Goal: Find specific fact: Find specific fact

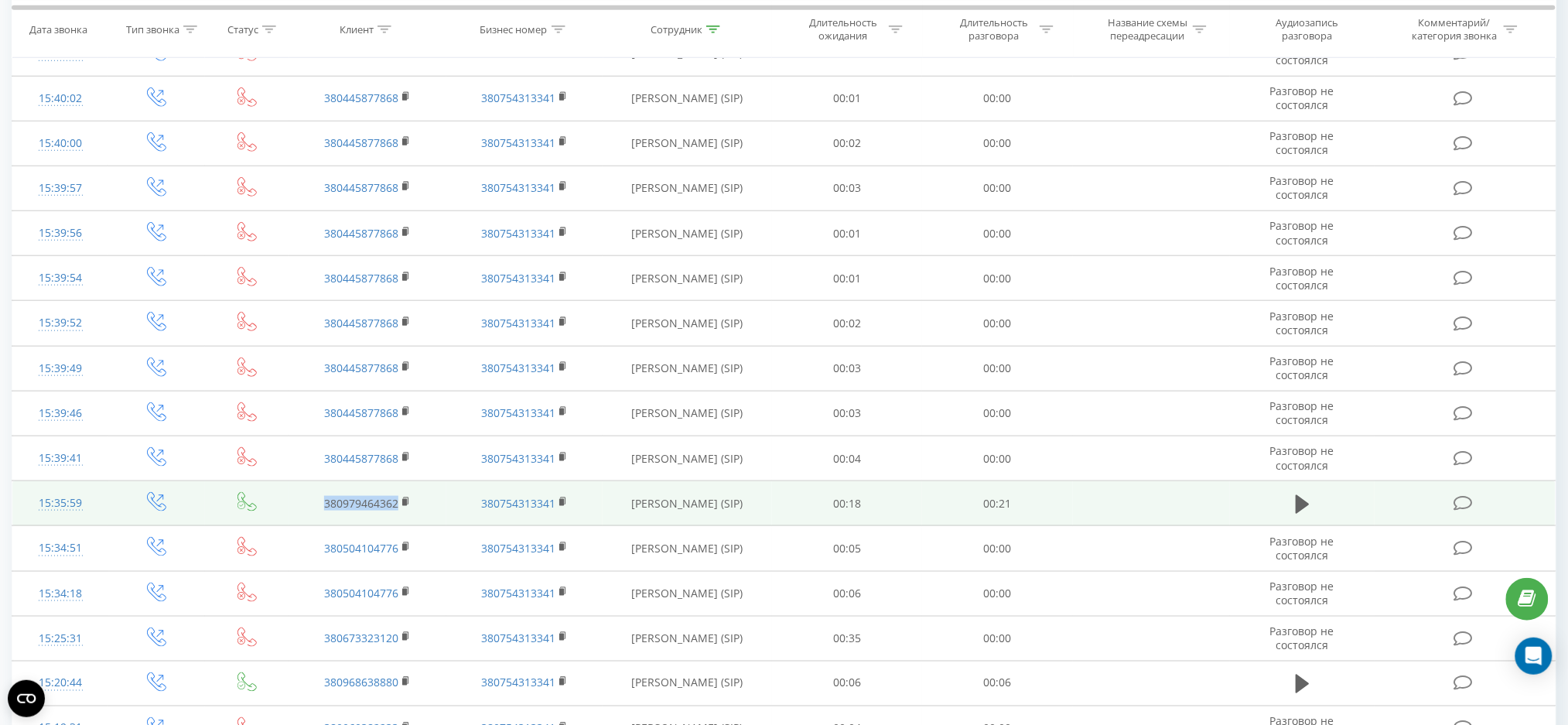
scroll to position [721, 0]
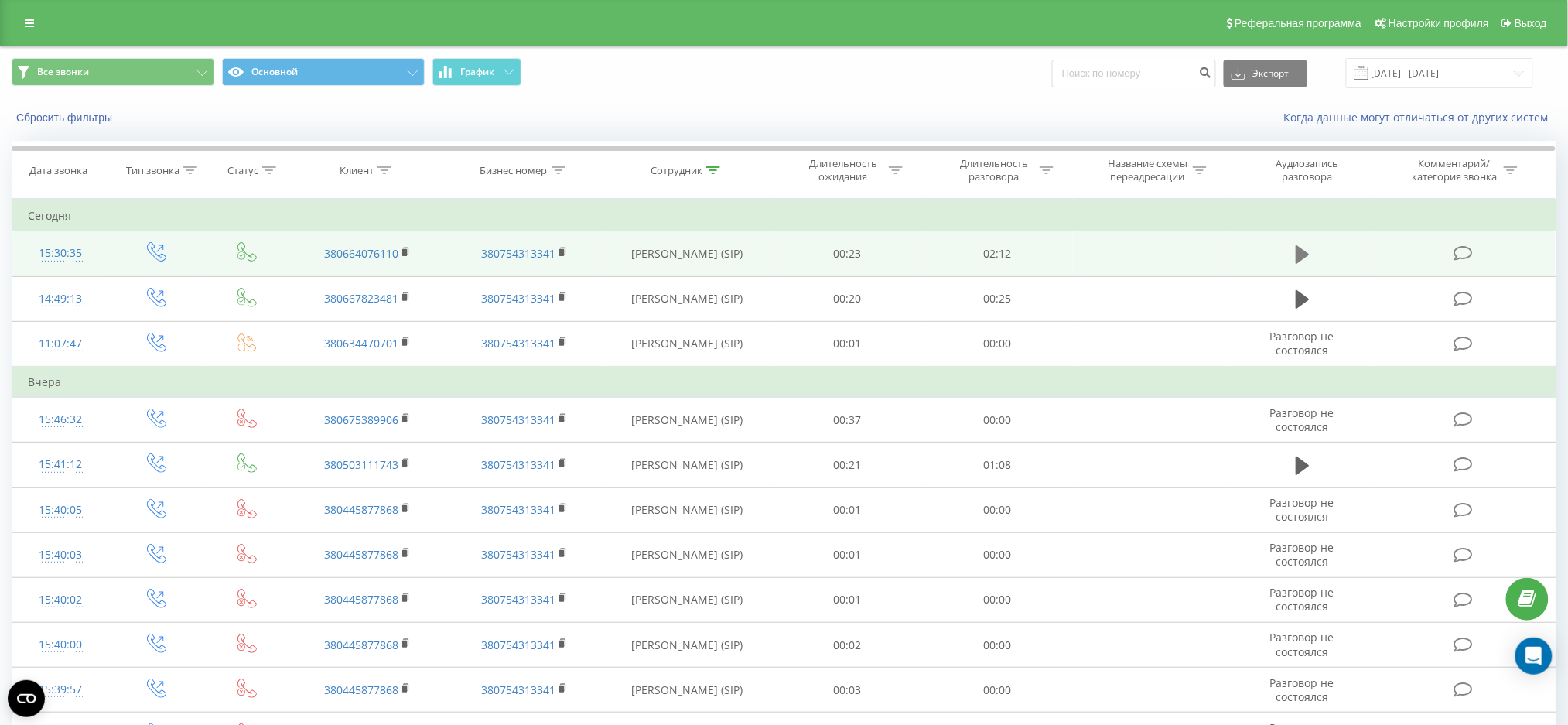
click at [1305, 259] on icon at bounding box center [1303, 254] width 14 height 21
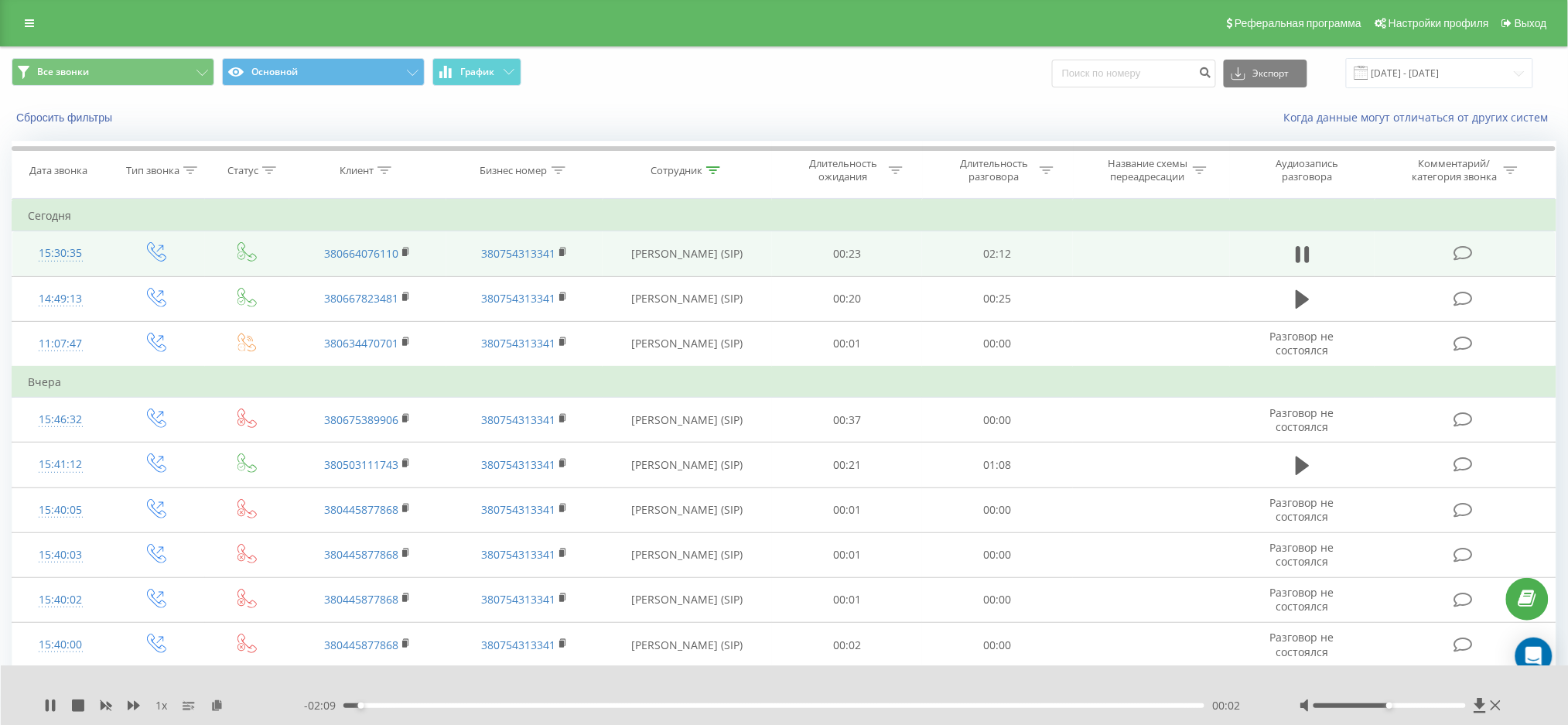
drag, startPoint x: 1395, startPoint y: 703, endPoint x: 1412, endPoint y: 706, distance: 17.3
click at [1412, 706] on div at bounding box center [1401, 705] width 205 height 15
drag, startPoint x: 1413, startPoint y: 707, endPoint x: 1457, endPoint y: 674, distance: 55.0
click at [1453, 707] on div at bounding box center [1390, 705] width 152 height 4
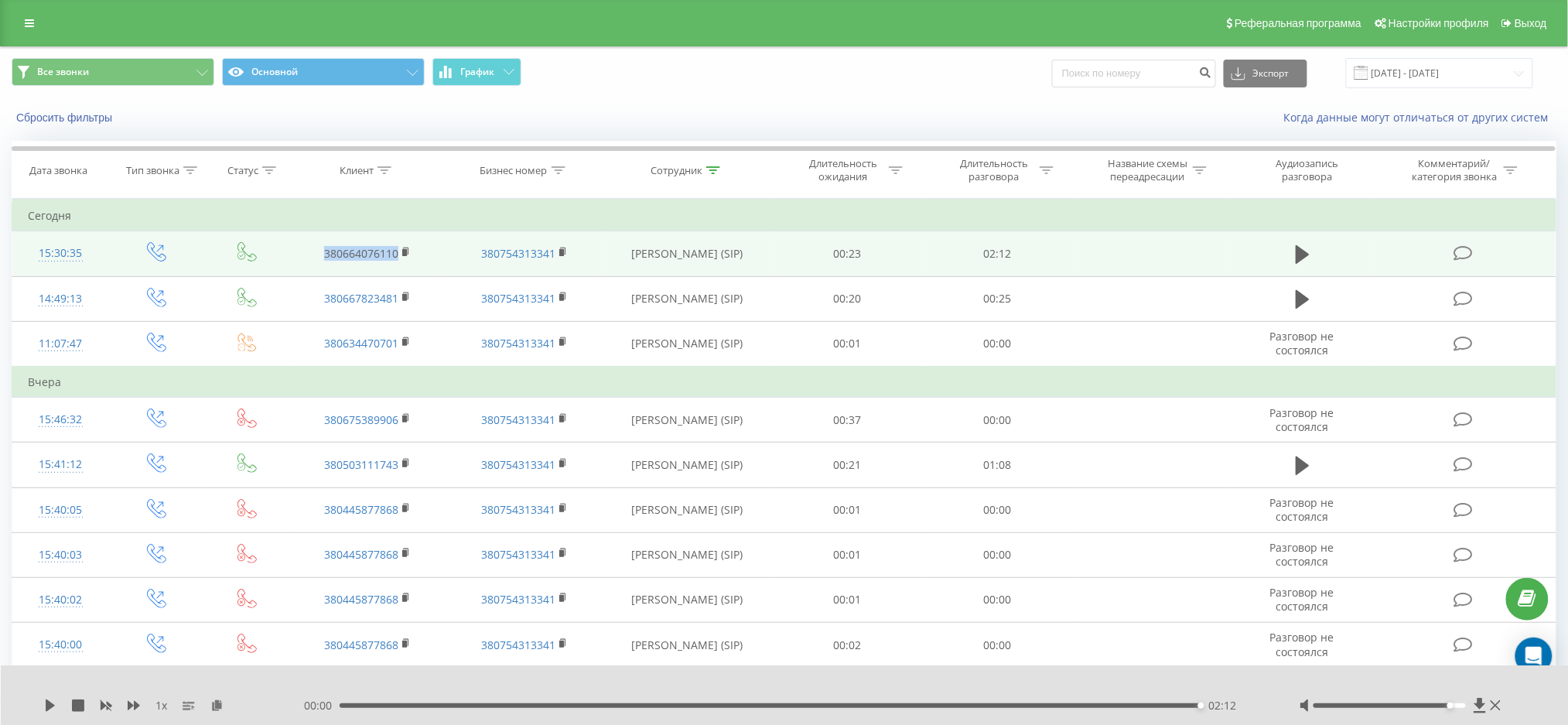
drag, startPoint x: 324, startPoint y: 256, endPoint x: 399, endPoint y: 261, distance: 75.2
click at [399, 261] on td "380664076110" at bounding box center [367, 253] width 157 height 45
copy link "380664076110"
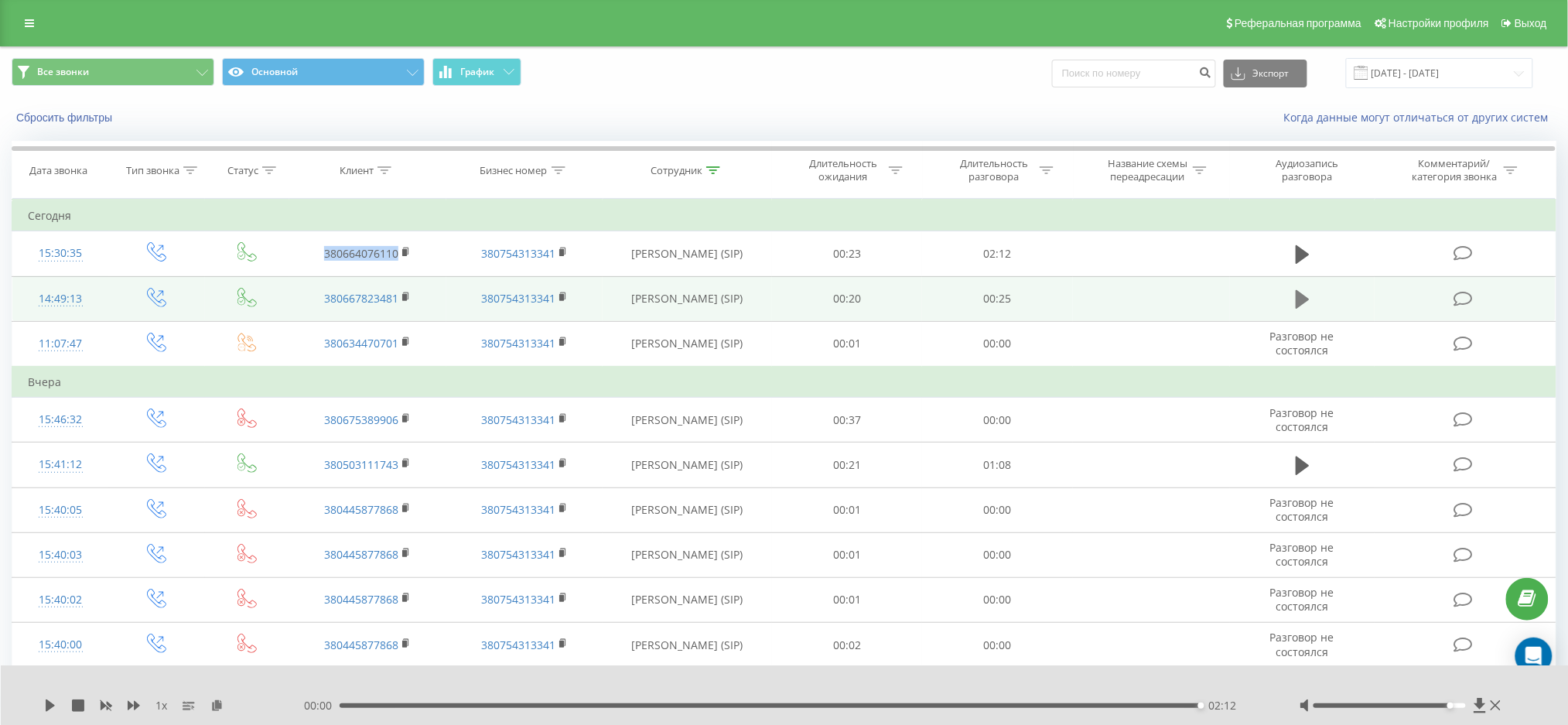
click at [1297, 300] on icon at bounding box center [1303, 299] width 14 height 19
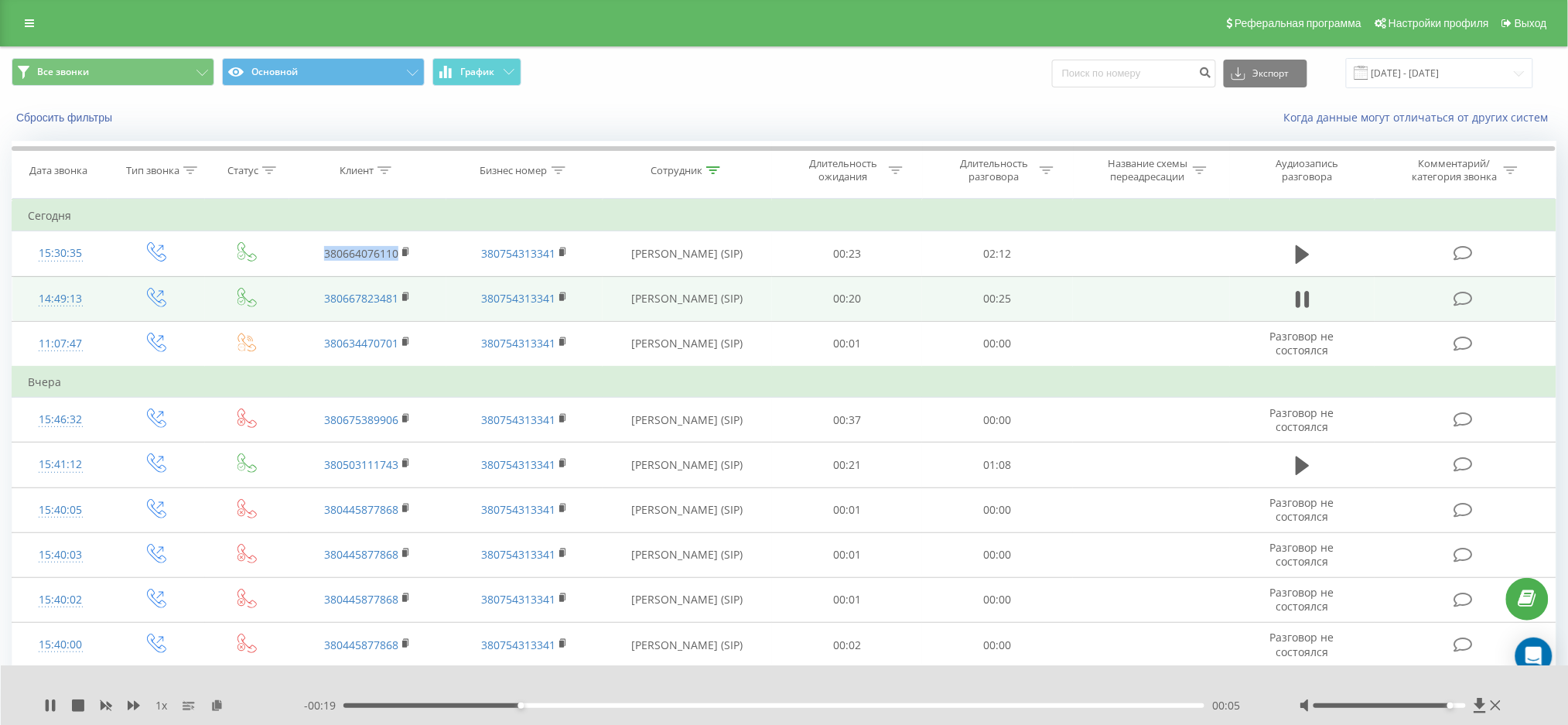
click at [953, 110] on div "Когда данные могут отличаться от других систем" at bounding box center [1077, 117] width 979 height 15
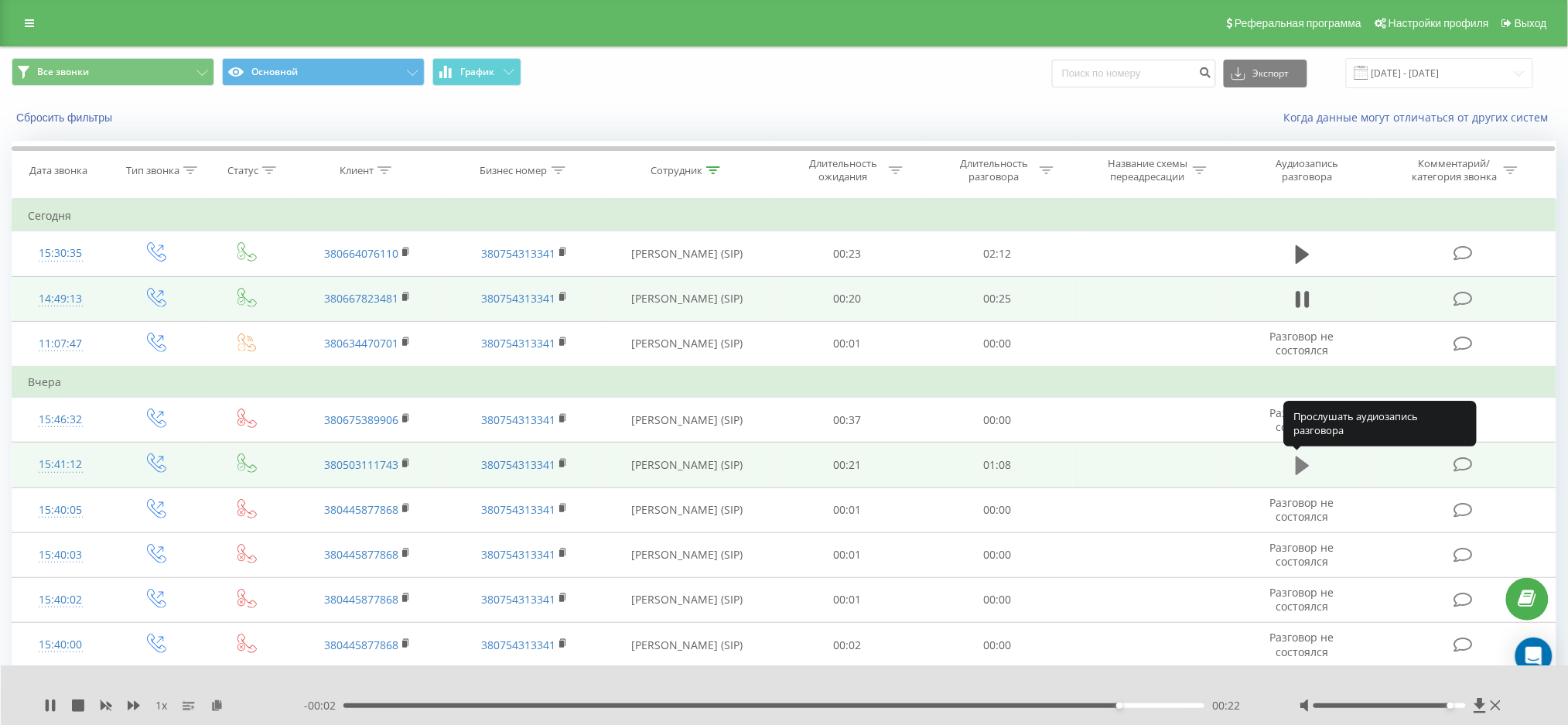
click at [1302, 465] on icon at bounding box center [1303, 465] width 14 height 19
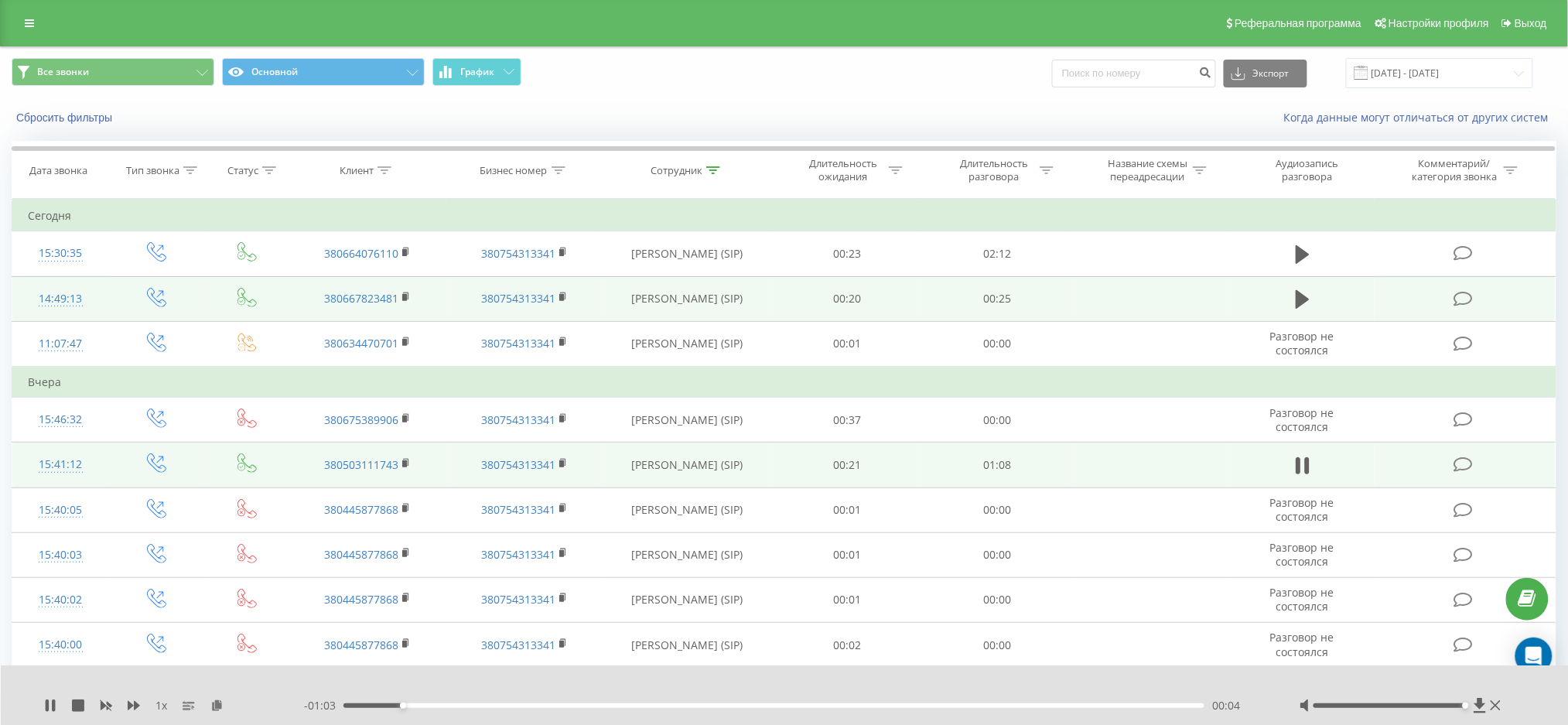
drag, startPoint x: 1450, startPoint y: 703, endPoint x: 1482, endPoint y: 722, distance: 37.2
click at [1482, 722] on div "1 x - 01:03 00:04 00:04" at bounding box center [784, 695] width 1568 height 59
click at [1467, 702] on div at bounding box center [1401, 705] width 205 height 15
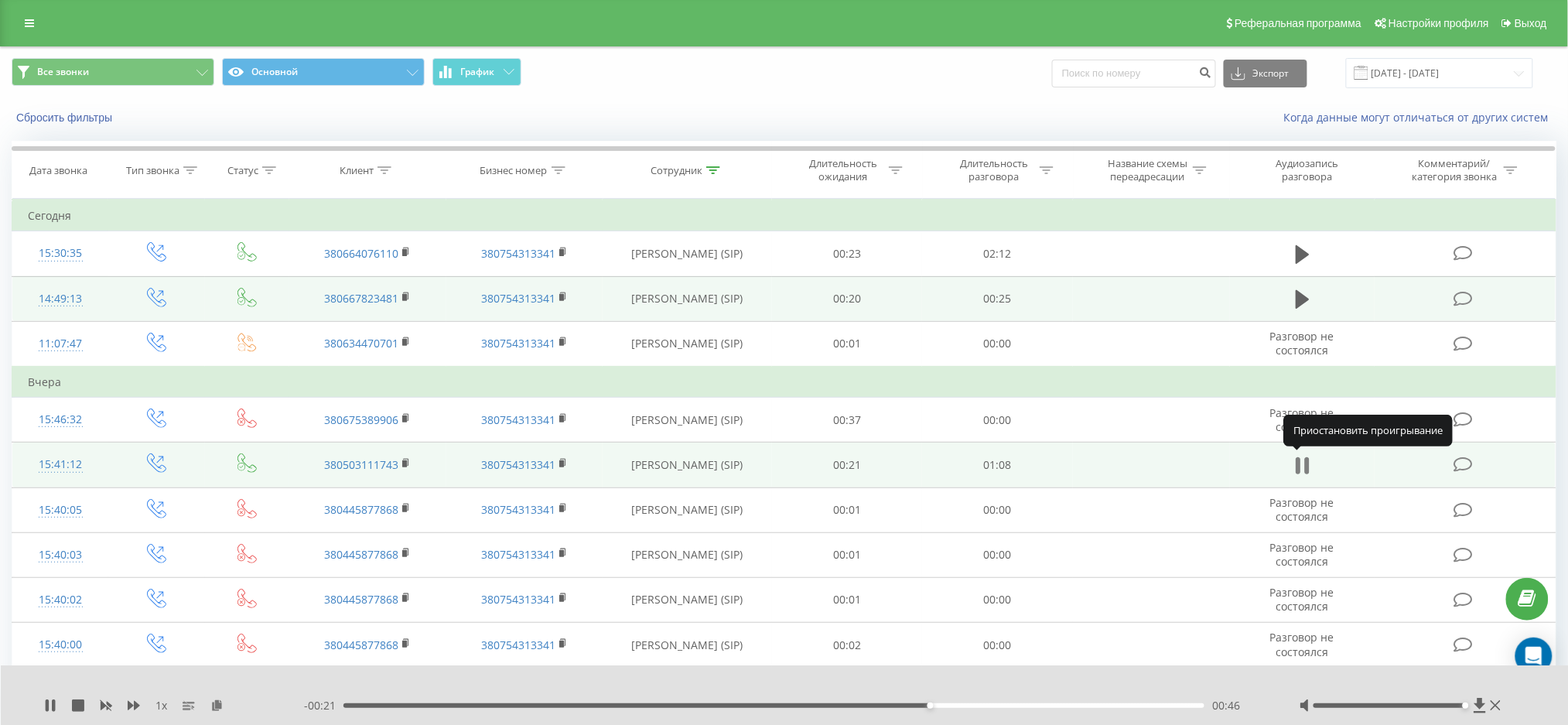
click at [1305, 465] on icon at bounding box center [1307, 465] width 4 height 17
drag, startPoint x: 711, startPoint y: 165, endPoint x: 714, endPoint y: 173, distance: 8.5
click at [712, 166] on div at bounding box center [714, 170] width 14 height 13
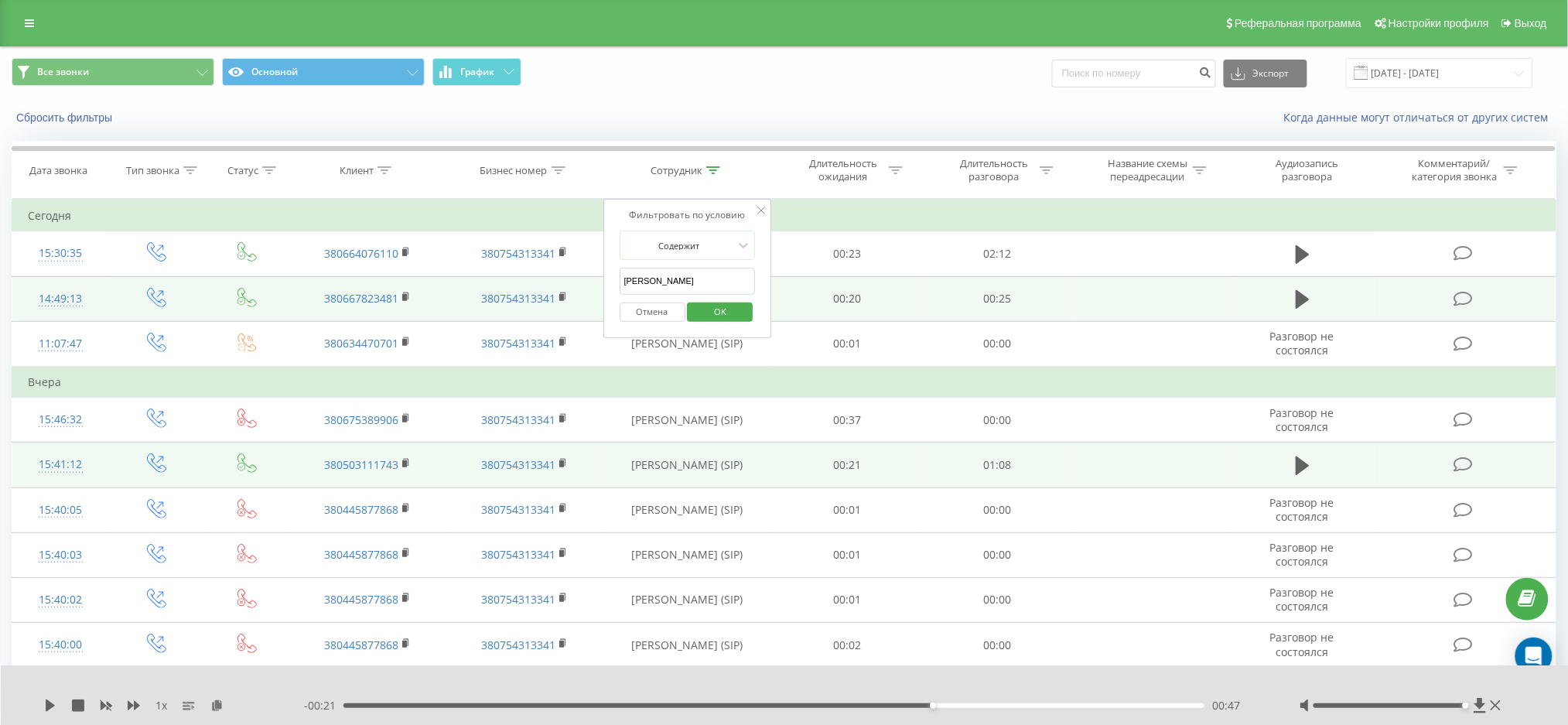
drag, startPoint x: 675, startPoint y: 278, endPoint x: 605, endPoint y: 286, distance: 70.5
click at [605, 286] on div "Фильтровать по условию Содержит АРТУР Отмена OK" at bounding box center [688, 268] width 168 height 139
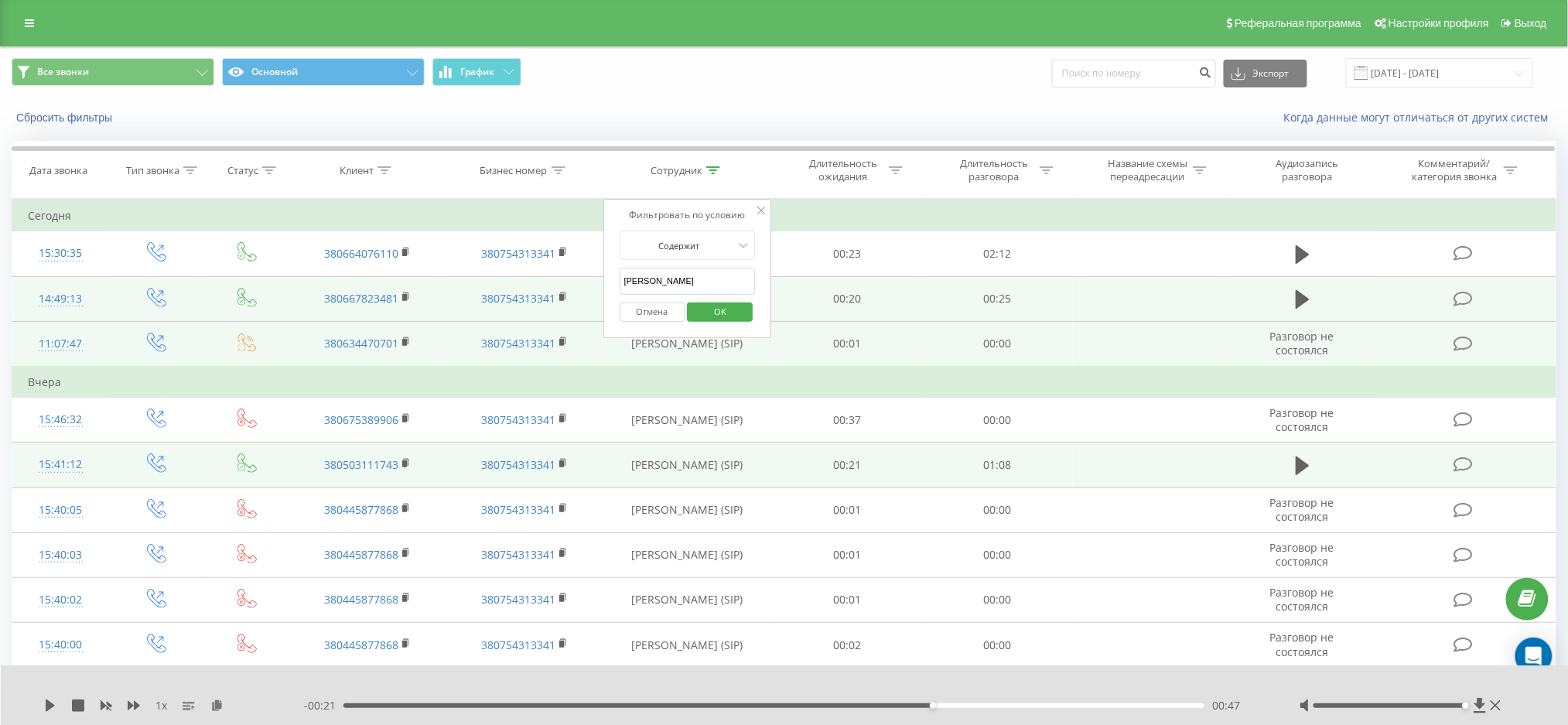
type input "[PERSON_NAME]"
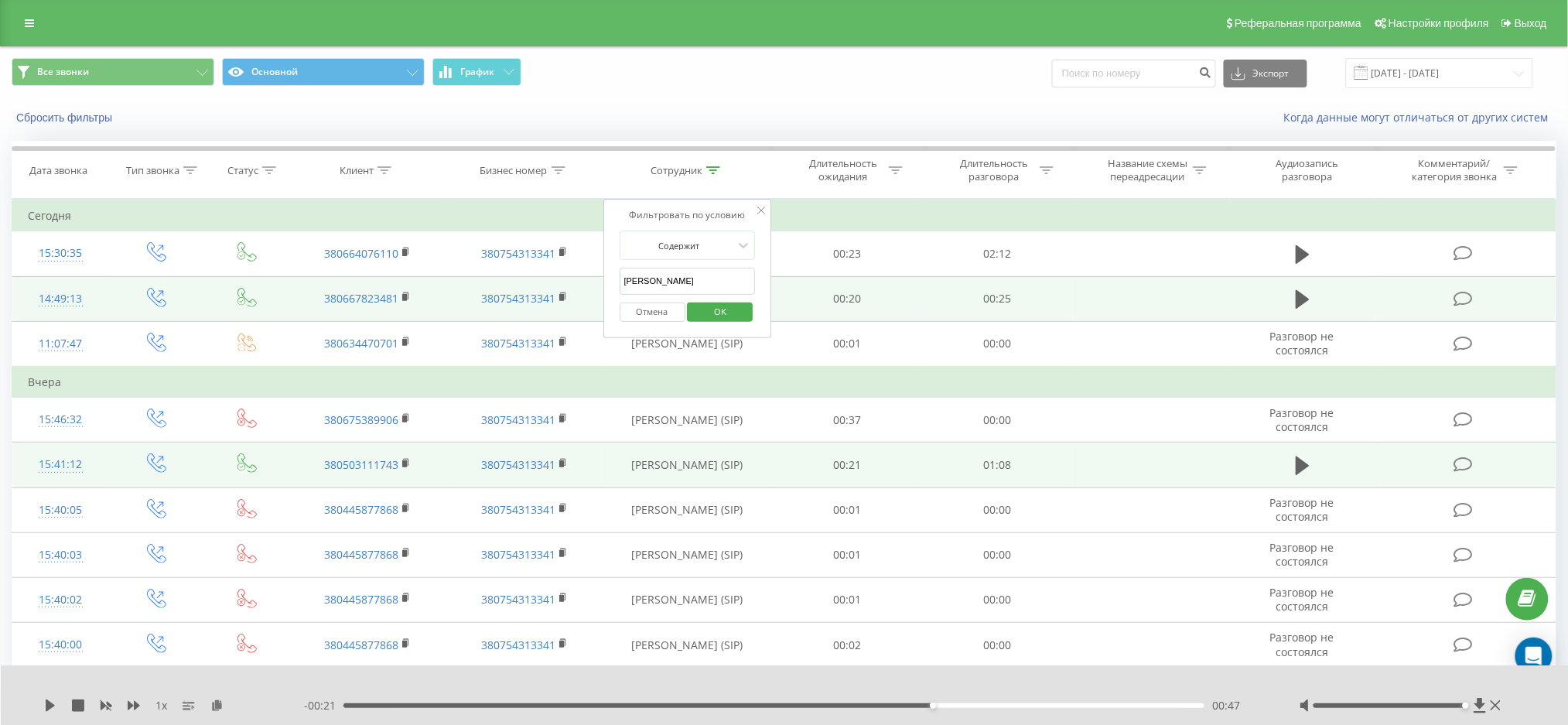
click at [710, 319] on span "OK" at bounding box center [720, 311] width 43 height 24
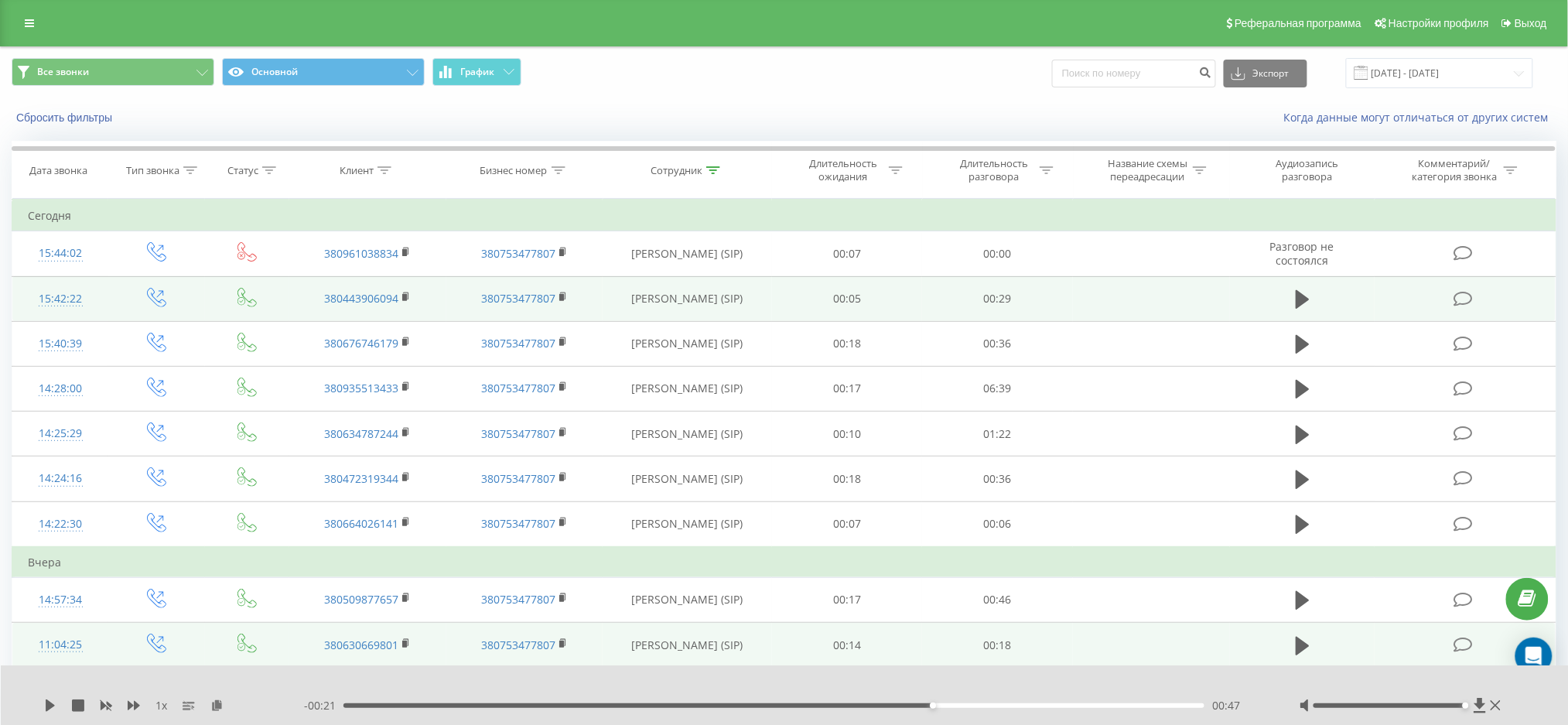
click at [1312, 297] on button at bounding box center [1303, 300] width 23 height 23
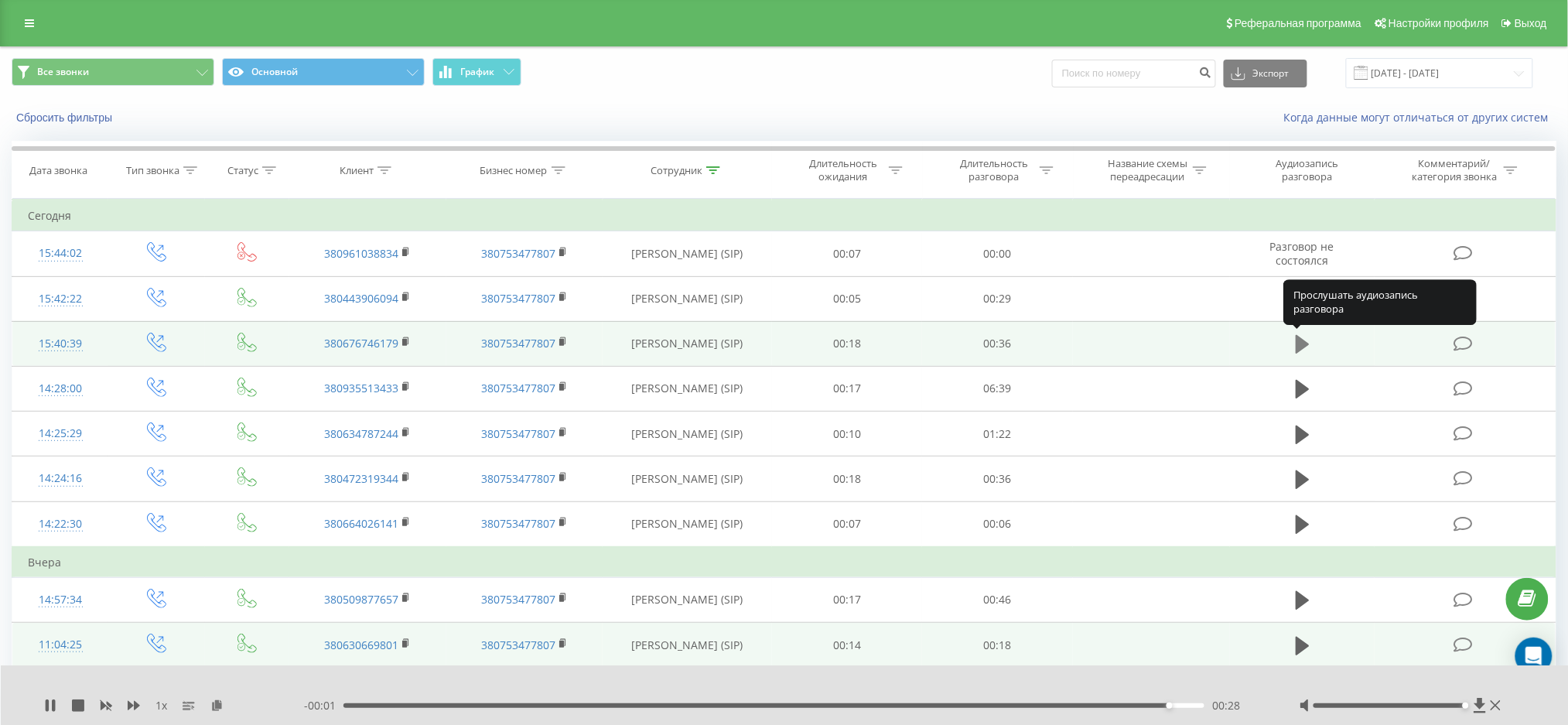
click at [1306, 344] on icon at bounding box center [1303, 344] width 14 height 19
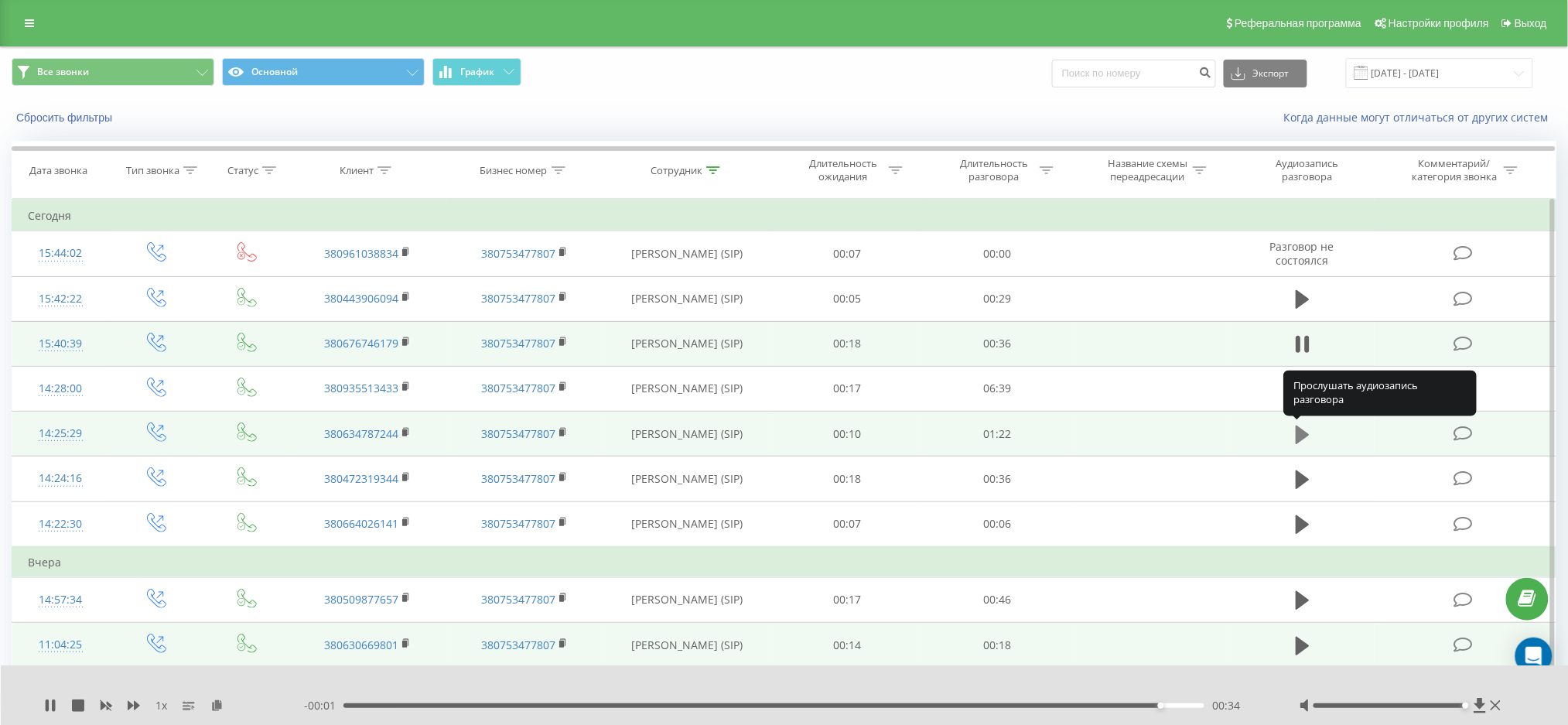
click at [1305, 429] on icon at bounding box center [1303, 434] width 14 height 21
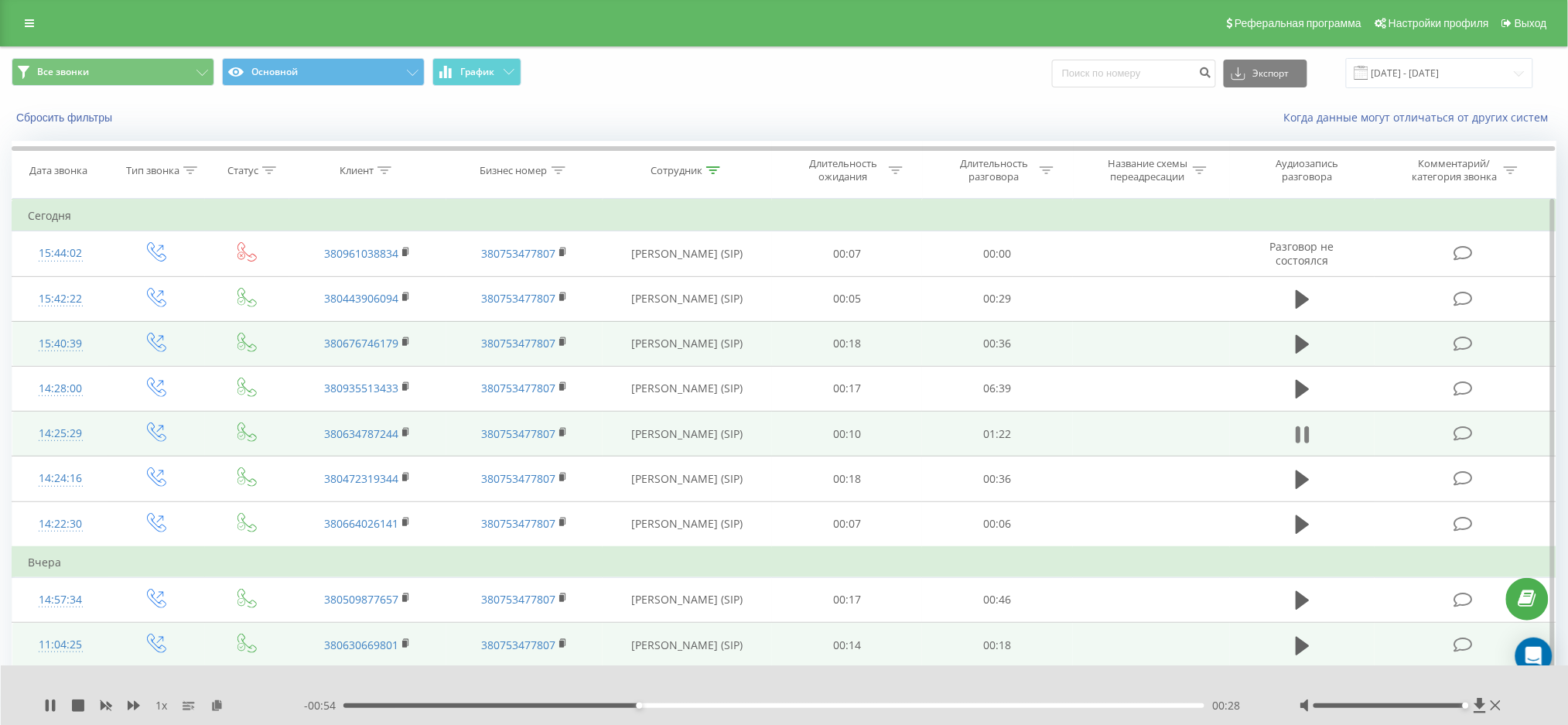
click at [1305, 431] on icon at bounding box center [1307, 434] width 4 height 17
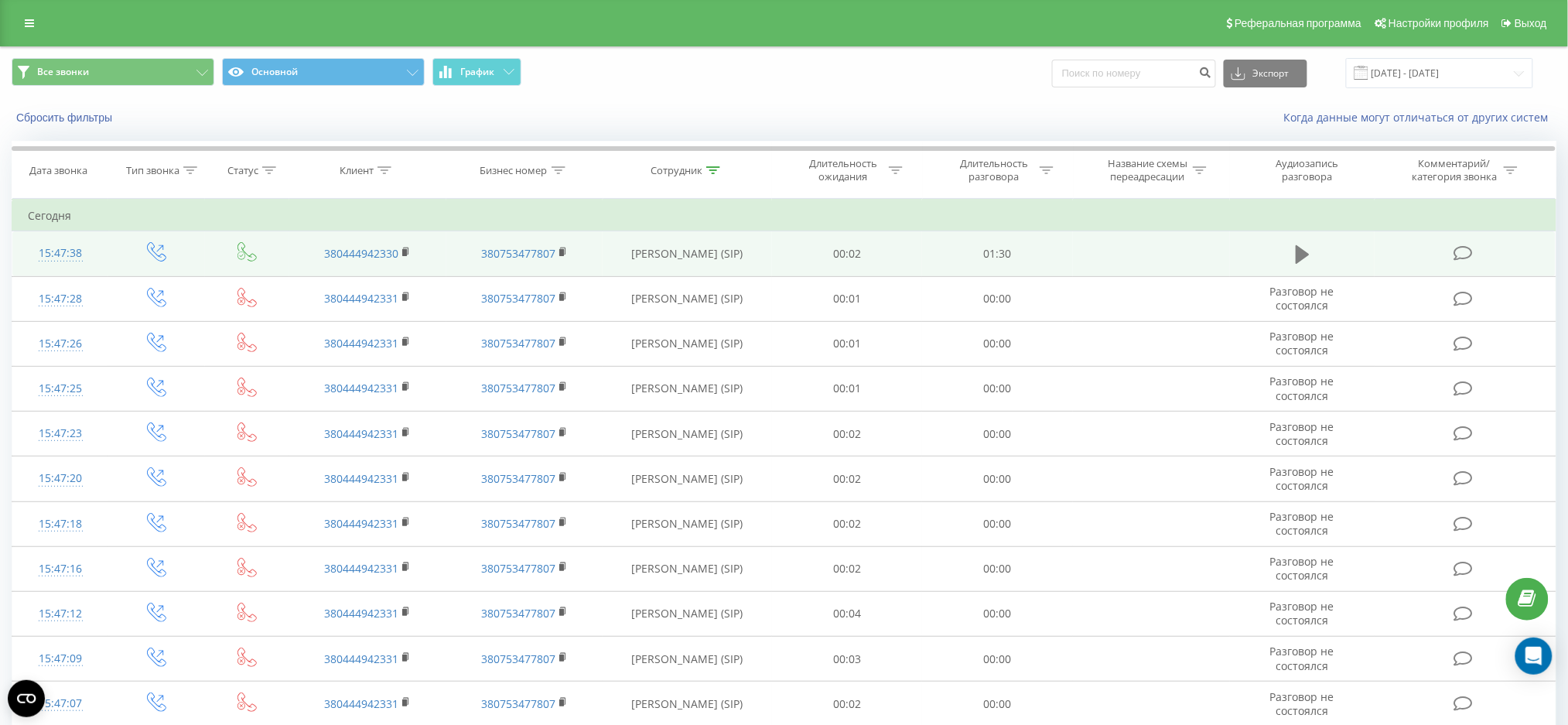
click at [1305, 251] on icon at bounding box center [1303, 254] width 14 height 19
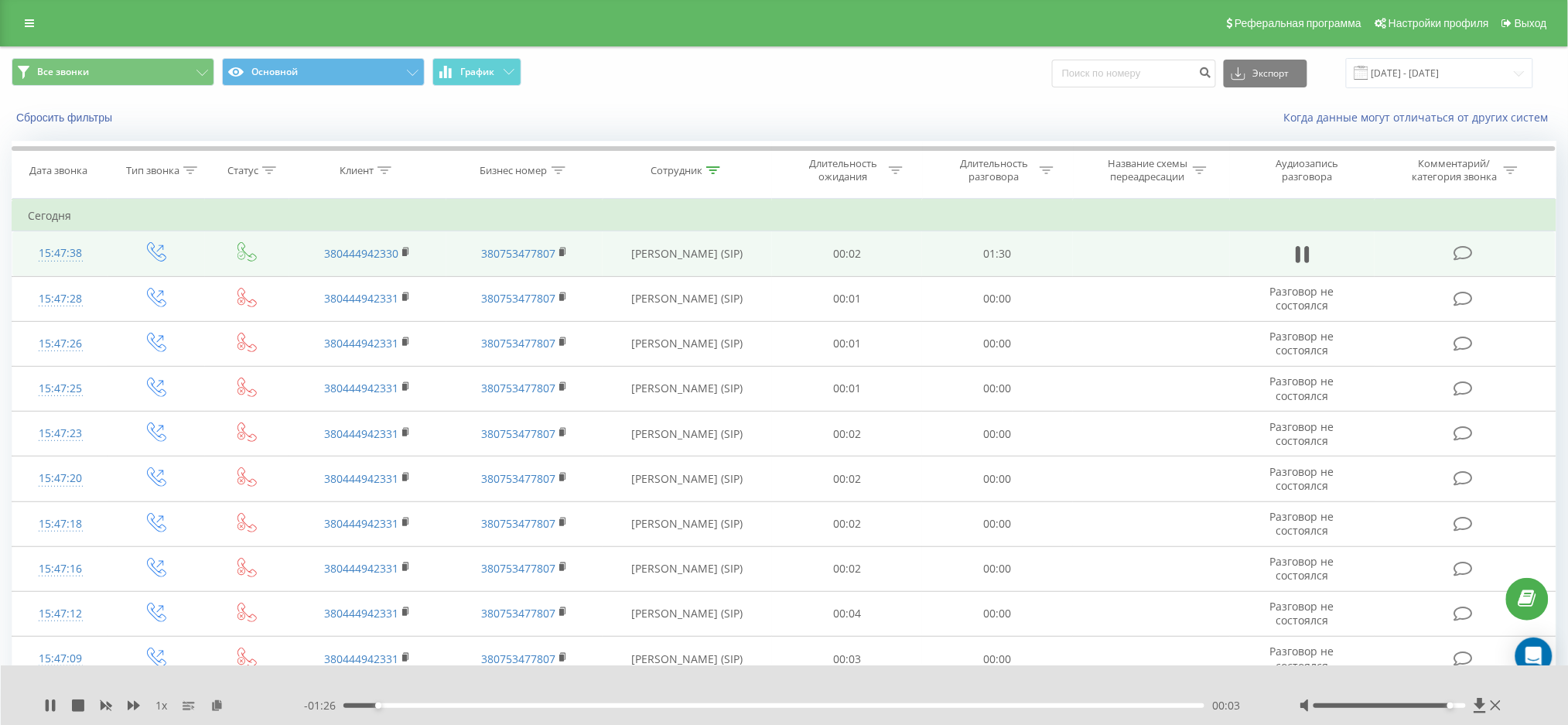
drag, startPoint x: 1390, startPoint y: 705, endPoint x: 1455, endPoint y: 706, distance: 65.0
click at [1455, 706] on div at bounding box center [1390, 705] width 152 height 4
drag, startPoint x: 319, startPoint y: 253, endPoint x: 400, endPoint y: 269, distance: 82.6
click at [400, 269] on td "380444942330" at bounding box center [367, 253] width 157 height 45
copy link "380444942330"
